Goal: Transaction & Acquisition: Purchase product/service

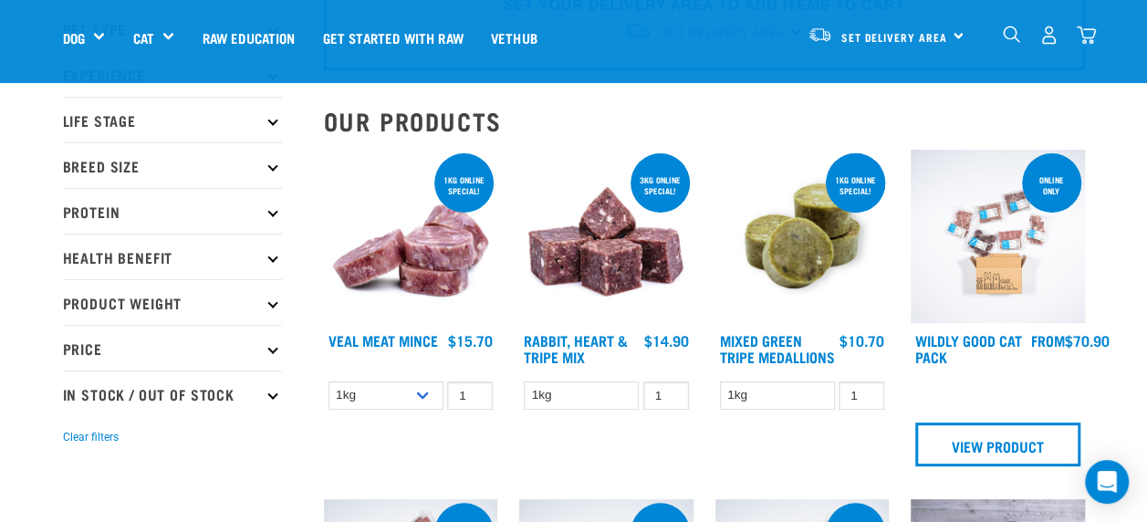
scroll to position [138, 0]
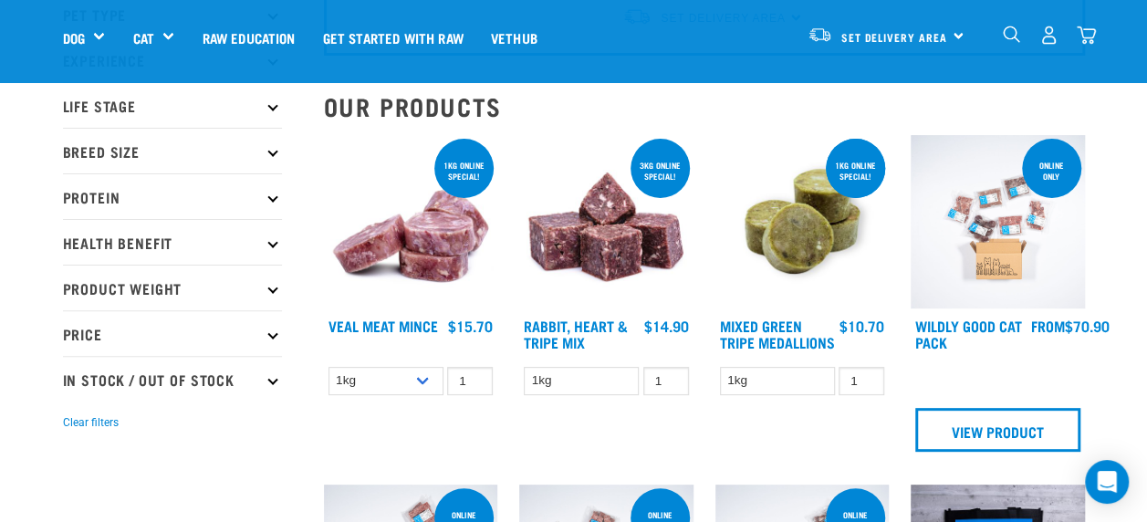
click at [272, 329] on icon at bounding box center [272, 334] width 10 height 10
click at [73, 376] on label "Under $20" at bounding box center [124, 383] width 102 height 23
click at [71, 376] on input "Under $20" at bounding box center [69, 380] width 12 height 12
checkbox input "true"
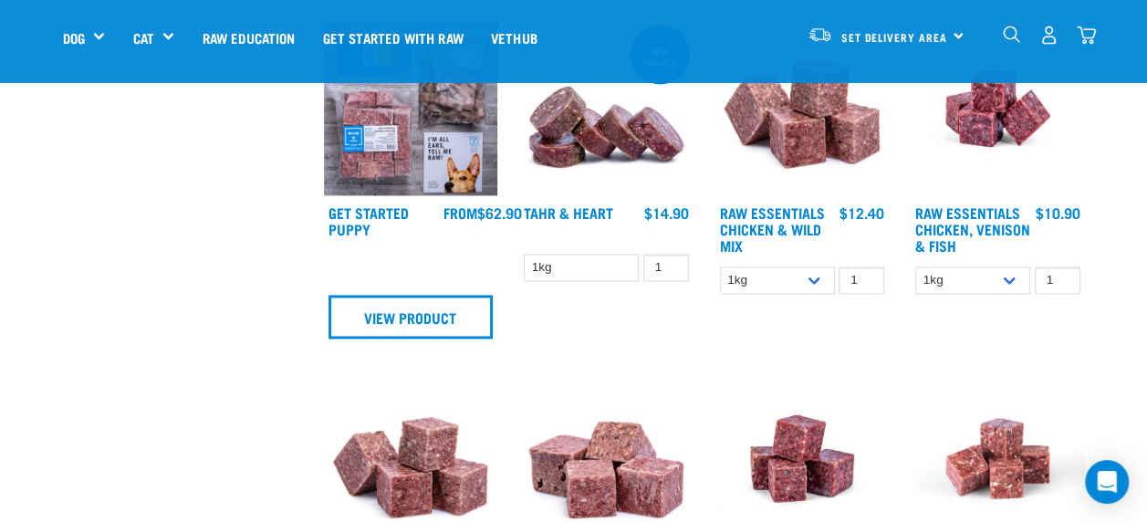
scroll to position [1303, 0]
